Goal: Information Seeking & Learning: Find specific fact

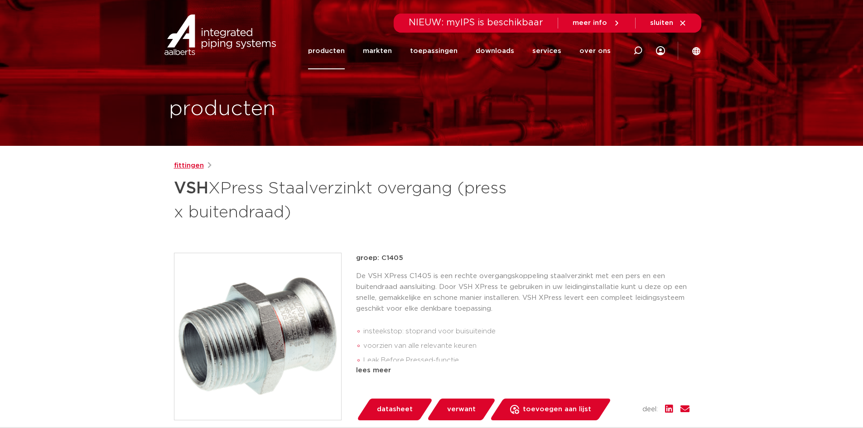
click at [193, 165] on link "fittingen" at bounding box center [189, 165] width 30 height 11
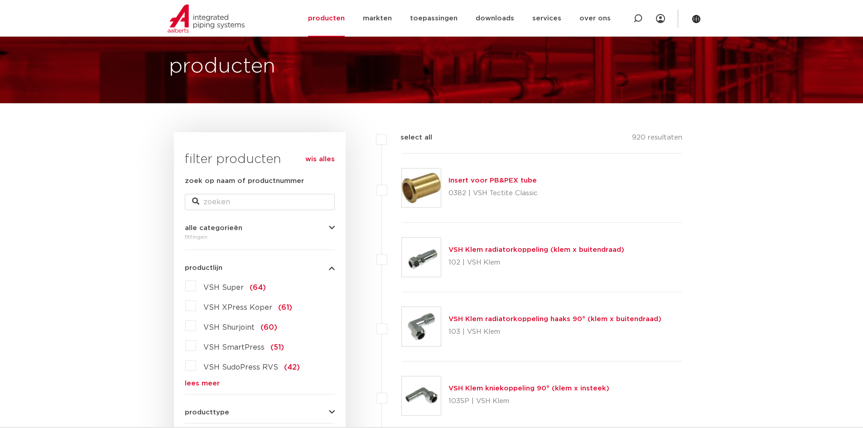
scroll to position [136, 0]
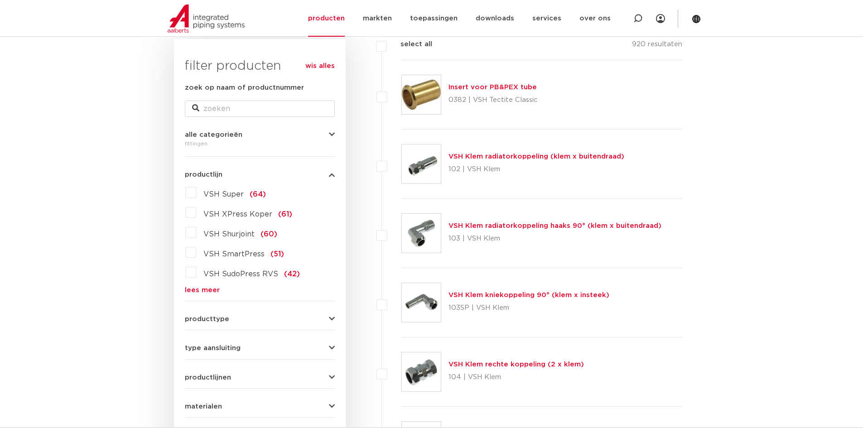
click at [193, 291] on link "lees meer" at bounding box center [260, 290] width 150 height 7
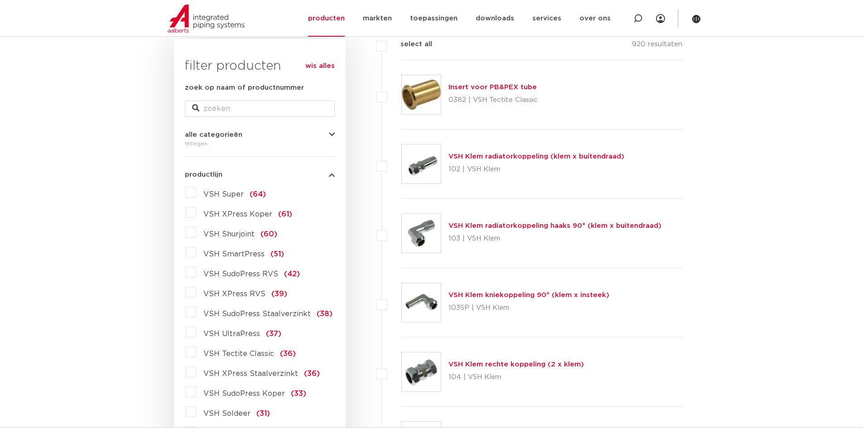
scroll to position [0, 0]
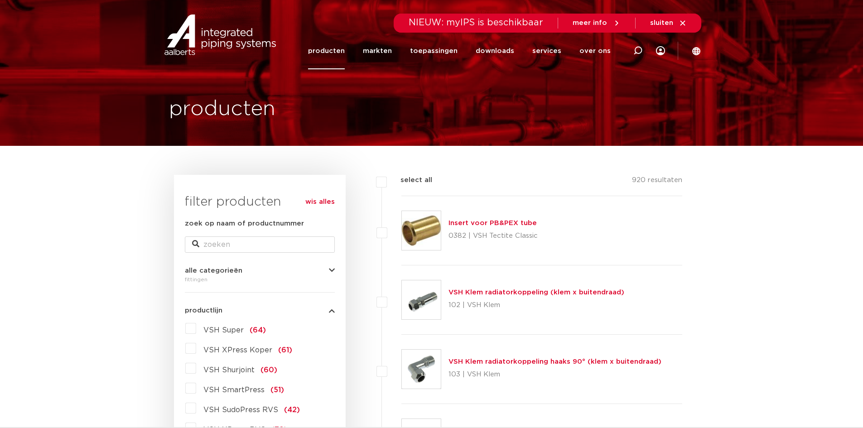
click at [337, 52] on link "producten" at bounding box center [326, 51] width 37 height 37
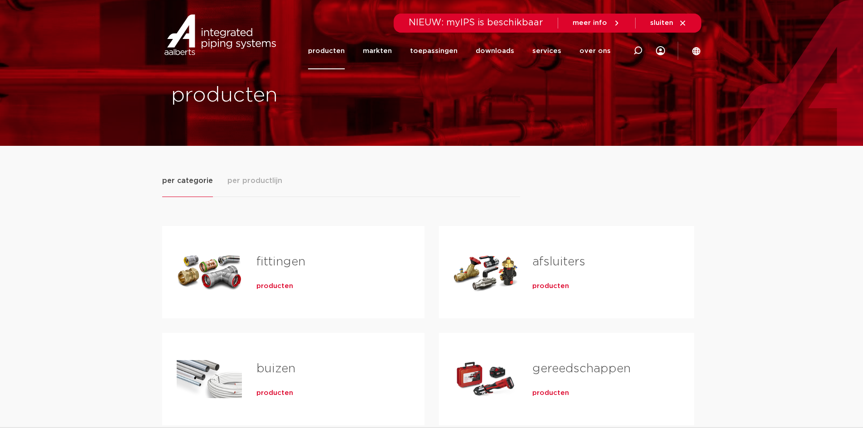
click at [274, 286] on span "producten" at bounding box center [274, 286] width 37 height 9
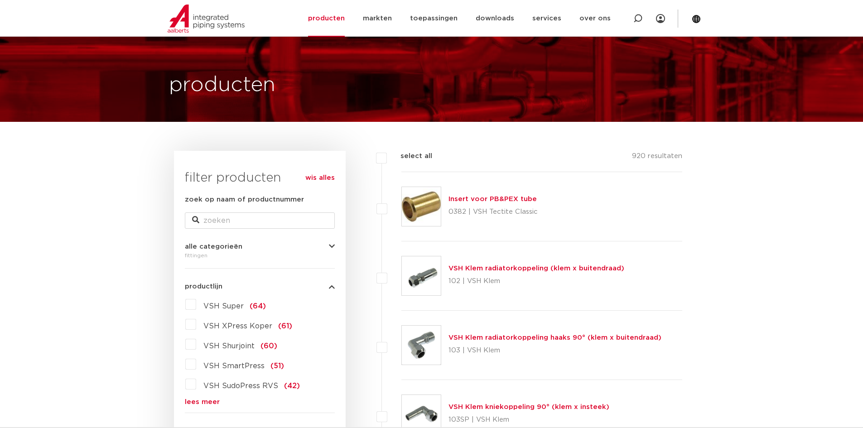
scroll to position [45, 0]
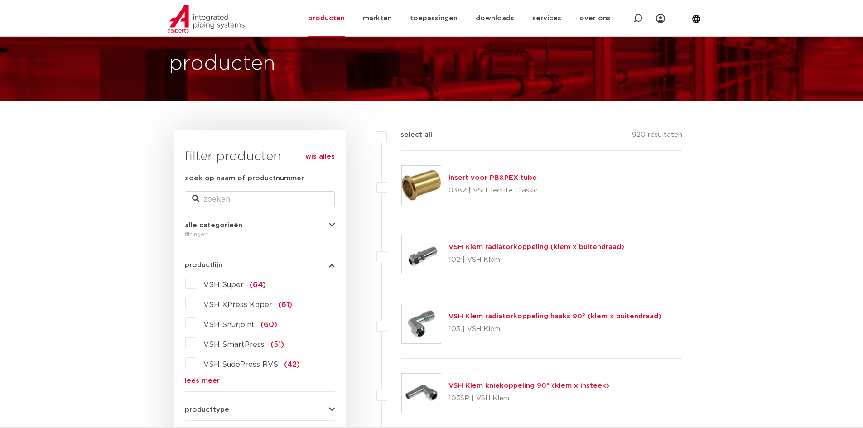
click at [332, 224] on icon "button" at bounding box center [332, 225] width 6 height 7
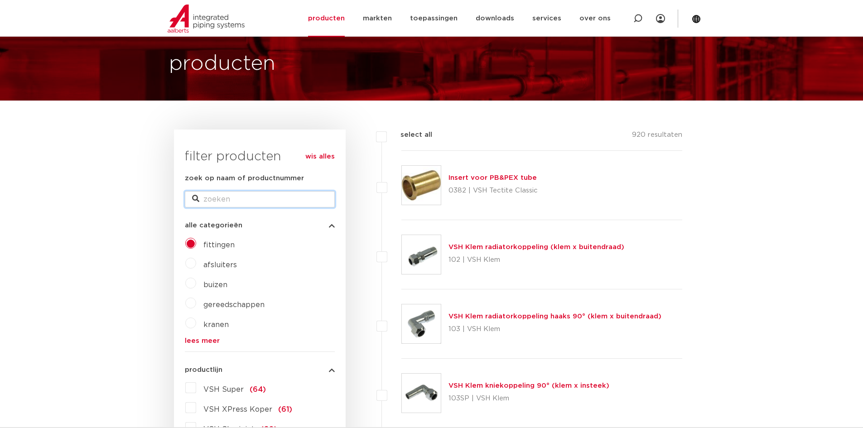
click at [213, 203] on input "zoek op naam of productnummer" at bounding box center [260, 199] width 150 height 16
type input "o-ringen 54"
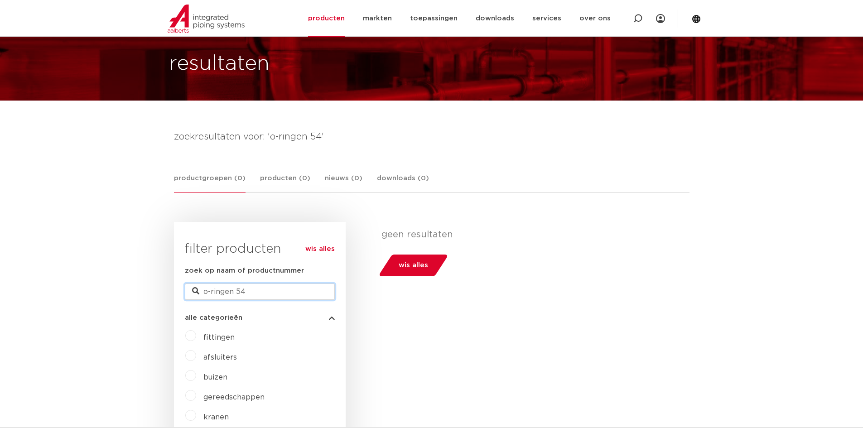
click at [248, 294] on input "o-ringen 54" at bounding box center [260, 292] width 150 height 16
type input "o-ringen"
click at [212, 292] on input "o-ringen" at bounding box center [260, 292] width 150 height 16
type input "ringen"
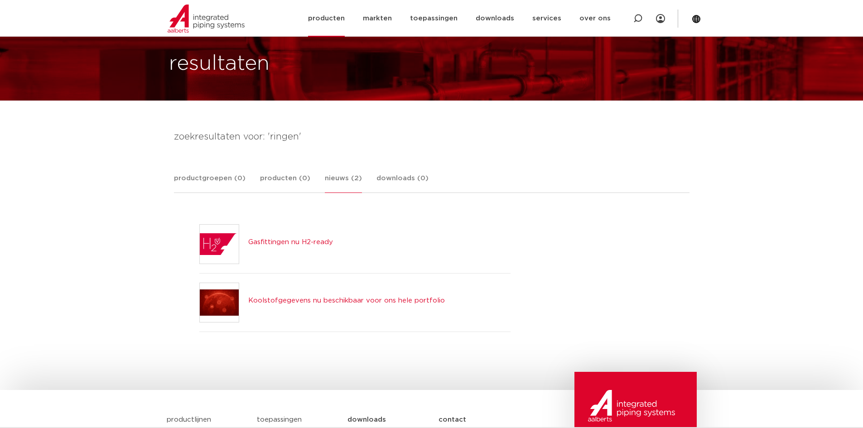
click at [331, 19] on link "producten" at bounding box center [326, 18] width 37 height 37
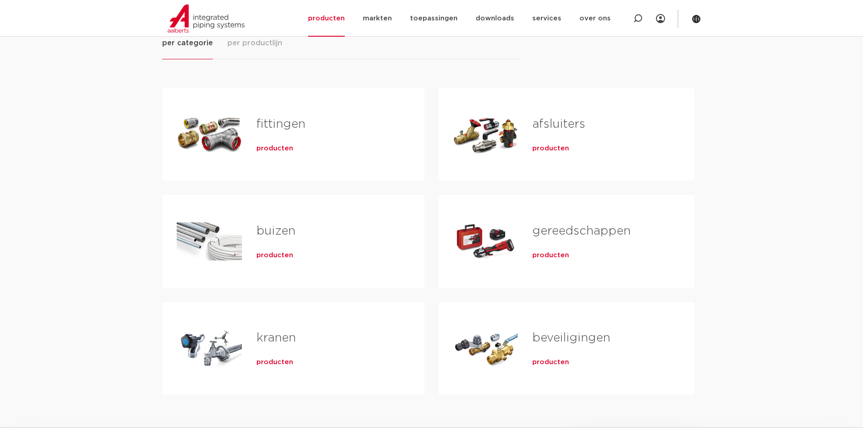
scroll to position [181, 0]
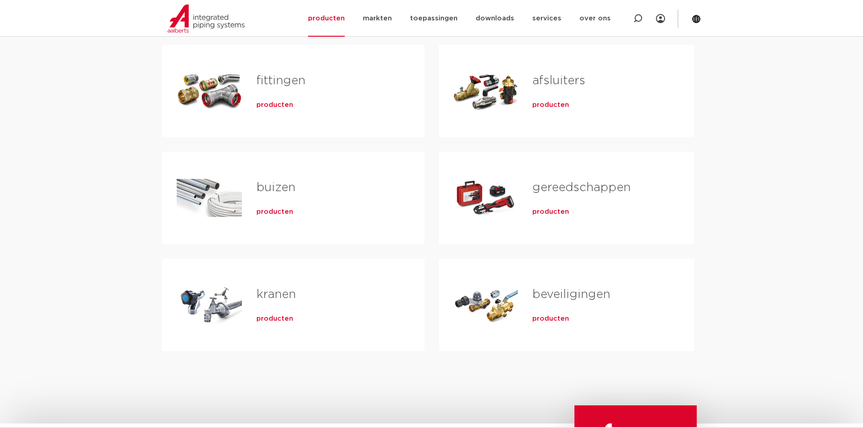
click at [267, 80] on link "fittingen" at bounding box center [280, 81] width 49 height 12
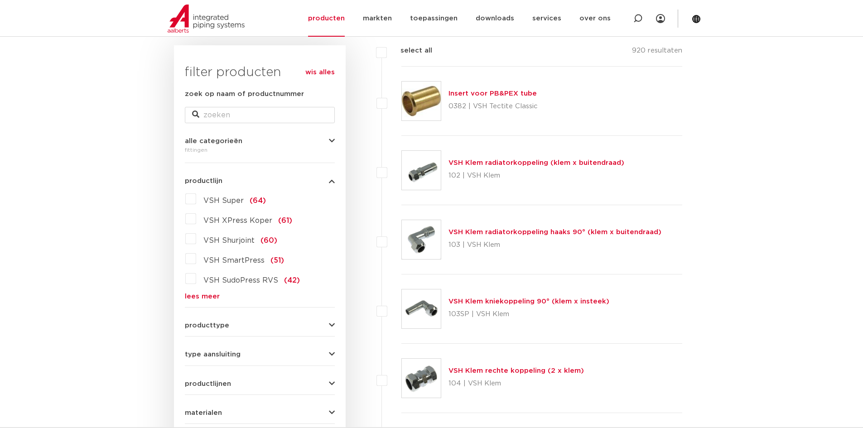
scroll to position [136, 0]
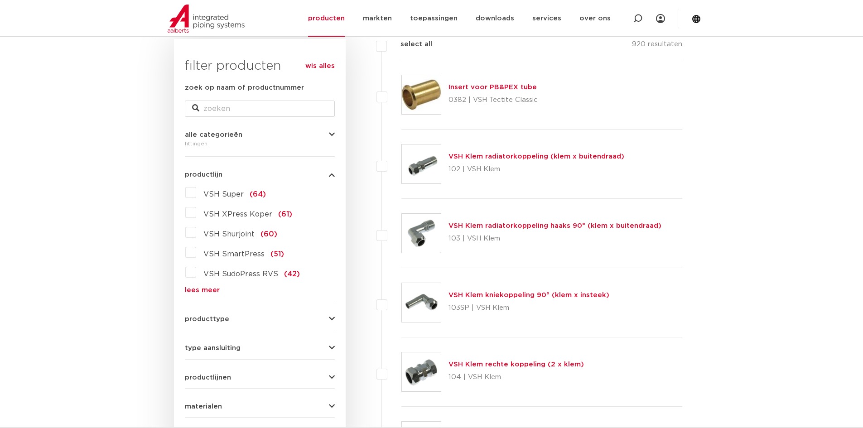
click at [194, 289] on link "lees meer" at bounding box center [260, 290] width 150 height 7
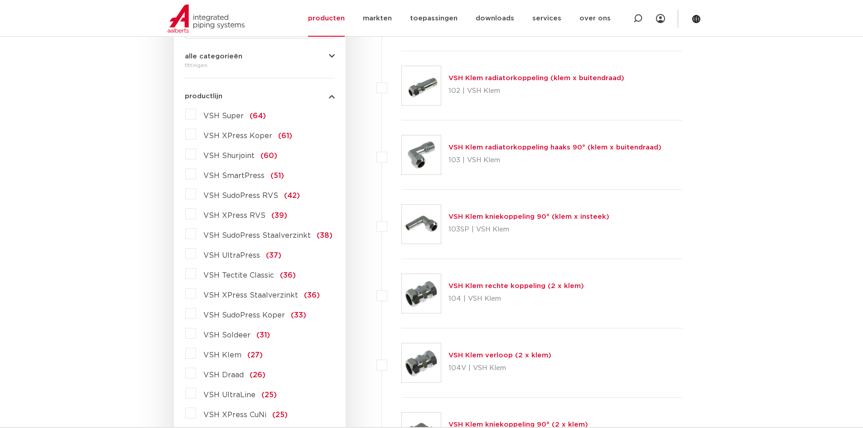
scroll to position [226, 0]
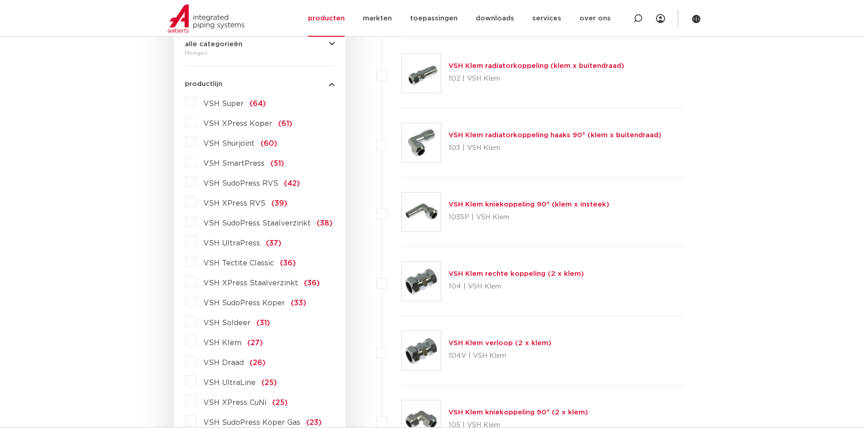
click at [250, 281] on span "VSH XPress Staalverzinkt" at bounding box center [250, 282] width 95 height 7
click at [0, 0] on input "VSH XPress Staalverzinkt (36)" at bounding box center [0, 0] width 0 height 0
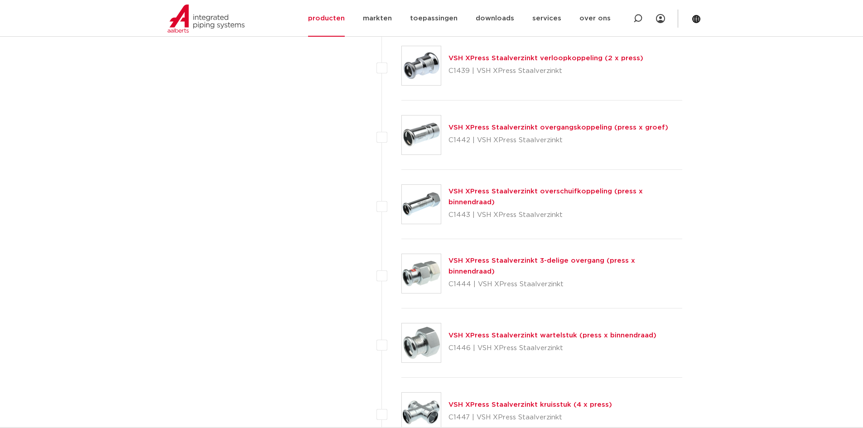
scroll to position [2174, 0]
drag, startPoint x: 638, startPoint y: 14, endPoint x: 614, endPoint y: 24, distance: 25.4
click at [638, 14] on icon at bounding box center [637, 18] width 9 height 9
type input "6222271"
click button "Zoeken" at bounding box center [0, 0] width 0 height 0
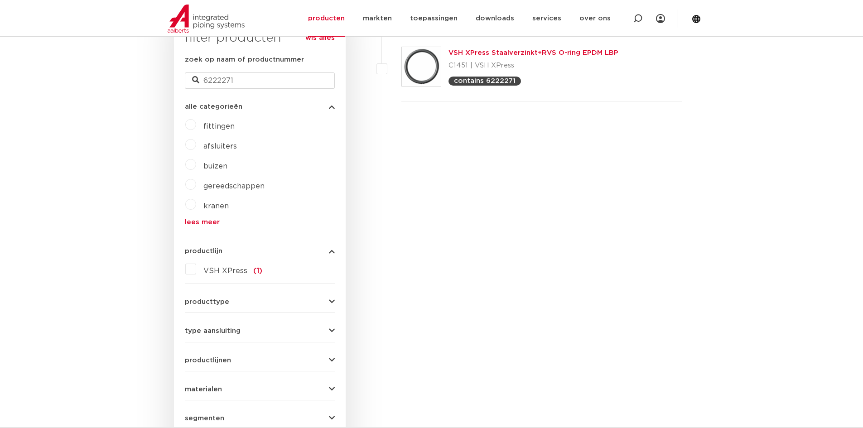
scroll to position [50, 0]
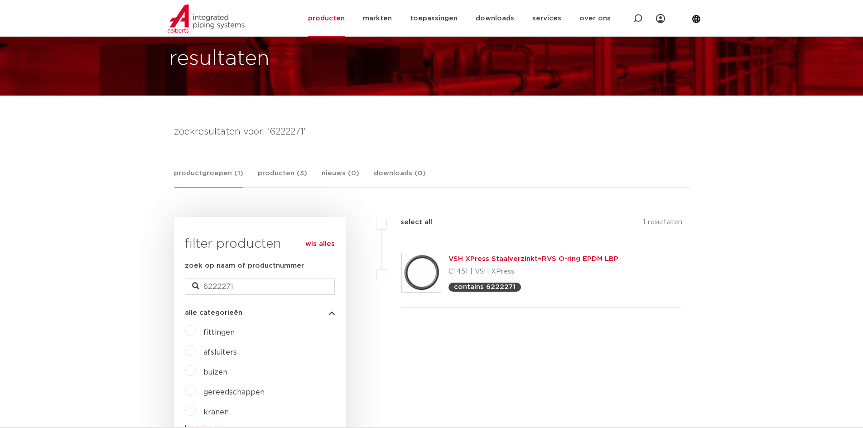
click at [494, 261] on link "VSH XPress Staalverzinkt+RVS O-ring EPDM LBP" at bounding box center [533, 258] width 170 height 7
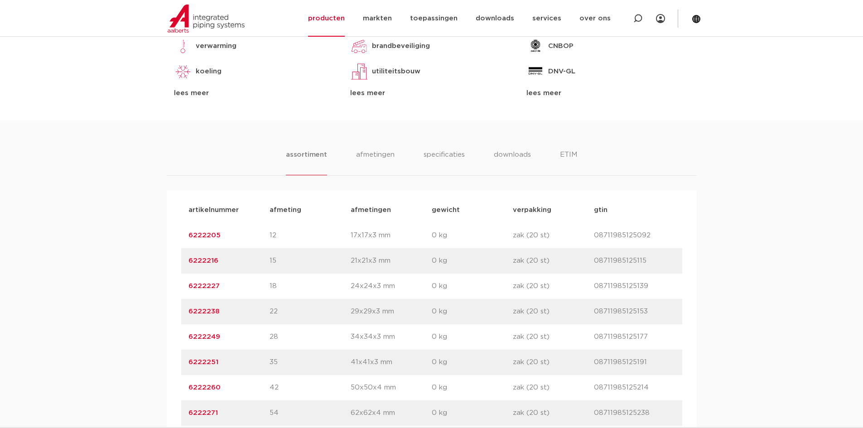
scroll to position [544, 0]
